Goal: Transaction & Acquisition: Book appointment/travel/reservation

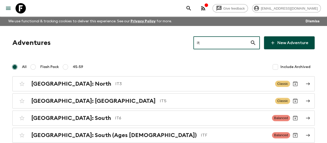
drag, startPoint x: 0, startPoint y: 0, endPoint x: 238, endPoint y: 43, distance: 241.3
click at [238, 43] on input "it" at bounding box center [222, 42] width 57 height 14
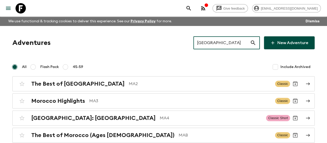
type input "[GEOGRAPHIC_DATA]"
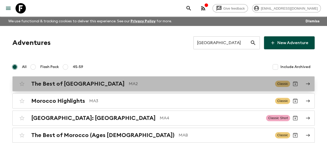
click at [78, 79] on div "The Best of Morocco MA2 Classic" at bounding box center [153, 83] width 273 height 10
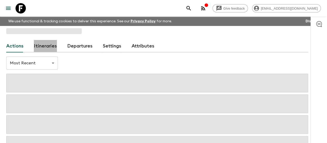
click at [55, 44] on link "Itineraries" at bounding box center [45, 46] width 23 height 12
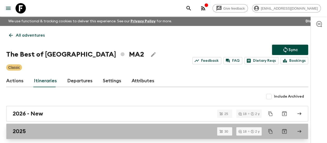
click at [62, 128] on div "2025" at bounding box center [152, 131] width 279 height 7
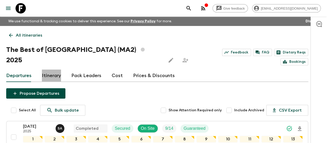
click at [61, 69] on link "Itinerary" at bounding box center [51, 75] width 19 height 12
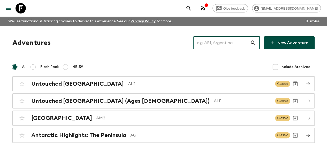
click at [218, 45] on input "text" at bounding box center [222, 42] width 57 height 14
paste input "[GEOGRAPHIC_DATA]"
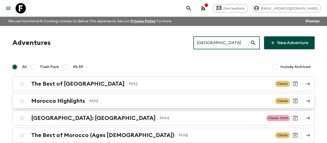
type input "[GEOGRAPHIC_DATA]"
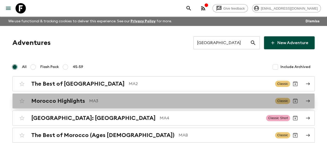
click at [73, 99] on h2 "Morocco Highlights" at bounding box center [58, 100] width 54 height 7
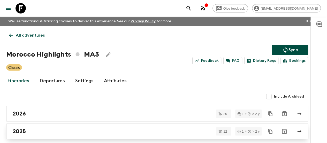
click at [41, 128] on div "2025" at bounding box center [152, 131] width 279 height 7
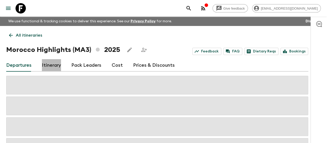
click at [61, 61] on link "Itinerary" at bounding box center [51, 65] width 19 height 12
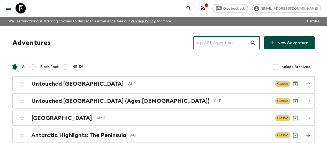
click at [211, 40] on input "text" at bounding box center [222, 42] width 57 height 14
paste input "[GEOGRAPHIC_DATA]"
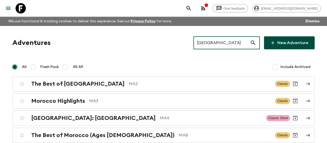
type input "[GEOGRAPHIC_DATA]"
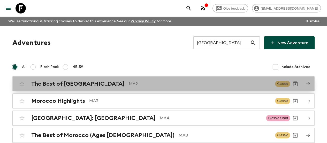
click at [64, 85] on h2 "The Best of [GEOGRAPHIC_DATA]" at bounding box center [77, 83] width 93 height 7
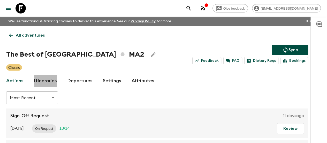
click at [57, 82] on link "Itineraries" at bounding box center [45, 81] width 23 height 12
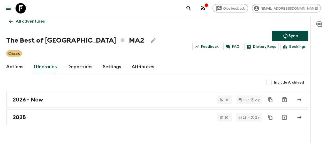
scroll to position [14, 0]
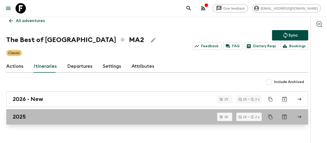
click at [50, 114] on div "2025" at bounding box center [152, 116] width 279 height 7
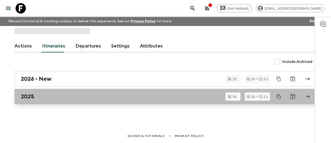
click at [47, 97] on div "Actions Itineraries Departures Settings Attributes Include Archived 2026 - New …" at bounding box center [165, 70] width 315 height 88
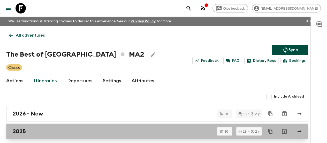
click at [26, 134] on link "2025" at bounding box center [157, 131] width 302 height 16
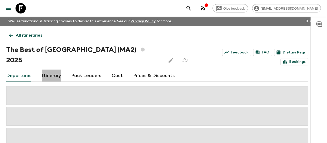
click at [58, 69] on link "Itinerary" at bounding box center [51, 75] width 19 height 12
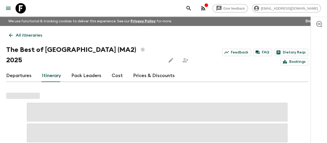
click at [97, 69] on link "Pack Leaders" at bounding box center [86, 75] width 30 height 12
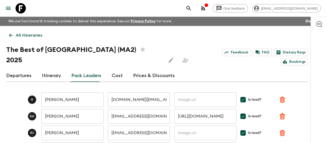
click at [58, 69] on link "Itinerary" at bounding box center [51, 75] width 19 height 12
